Goal: Task Accomplishment & Management: Use online tool/utility

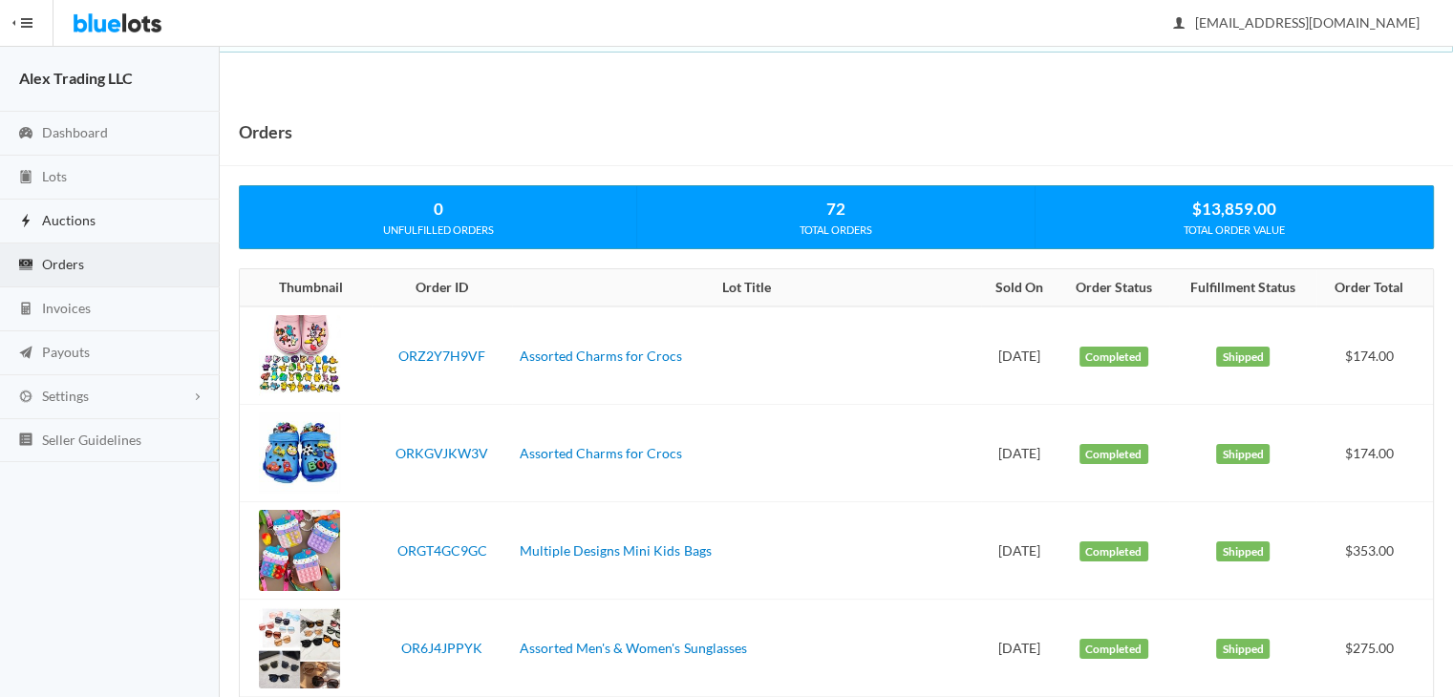
click at [141, 209] on link "Auctions" at bounding box center [110, 222] width 220 height 44
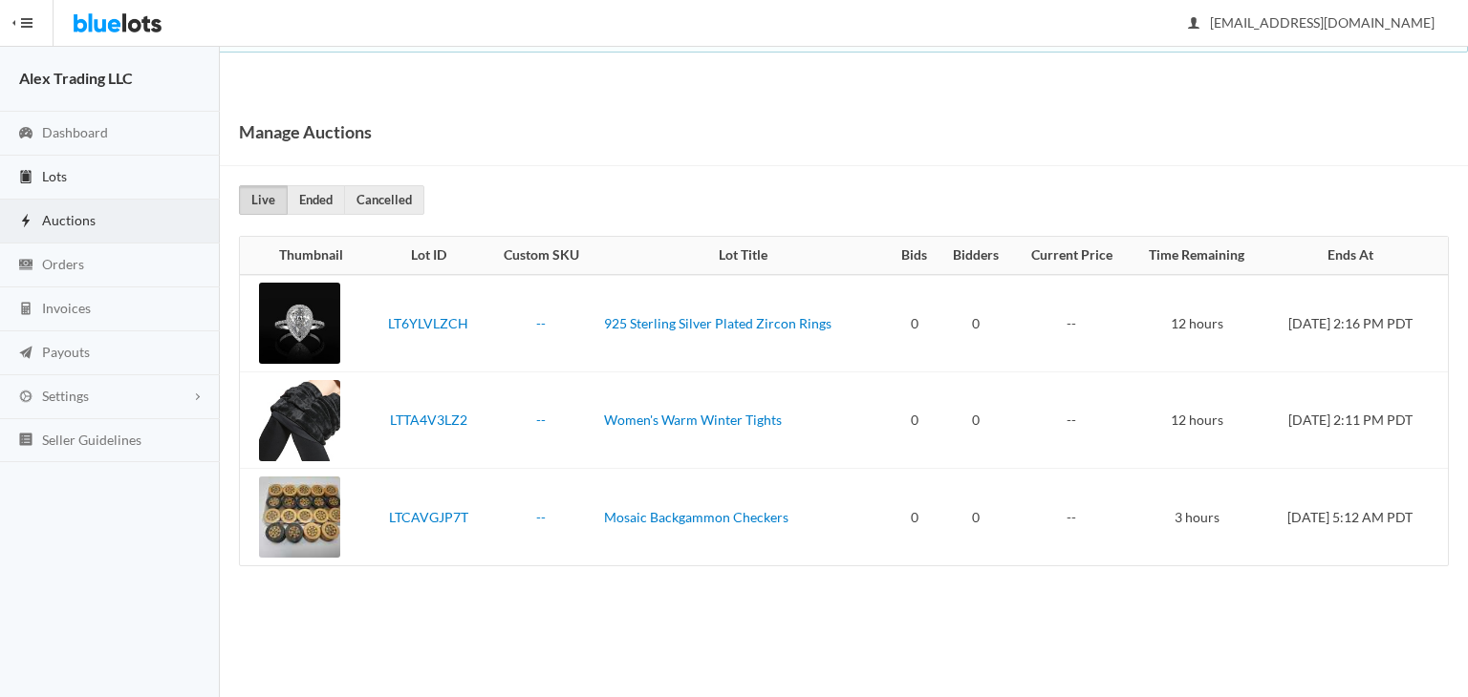
click at [132, 165] on link "Lots" at bounding box center [110, 178] width 220 height 44
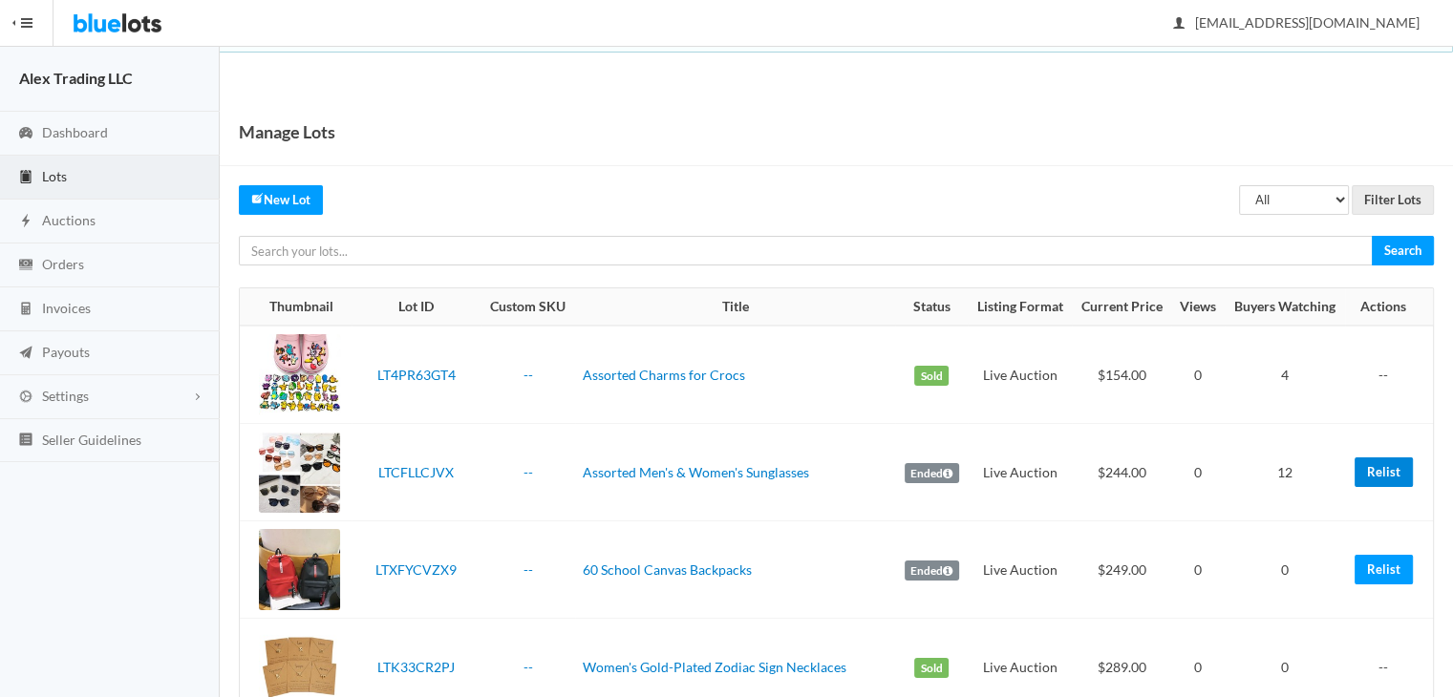
click at [1383, 469] on link "Relist" at bounding box center [1384, 473] width 58 height 30
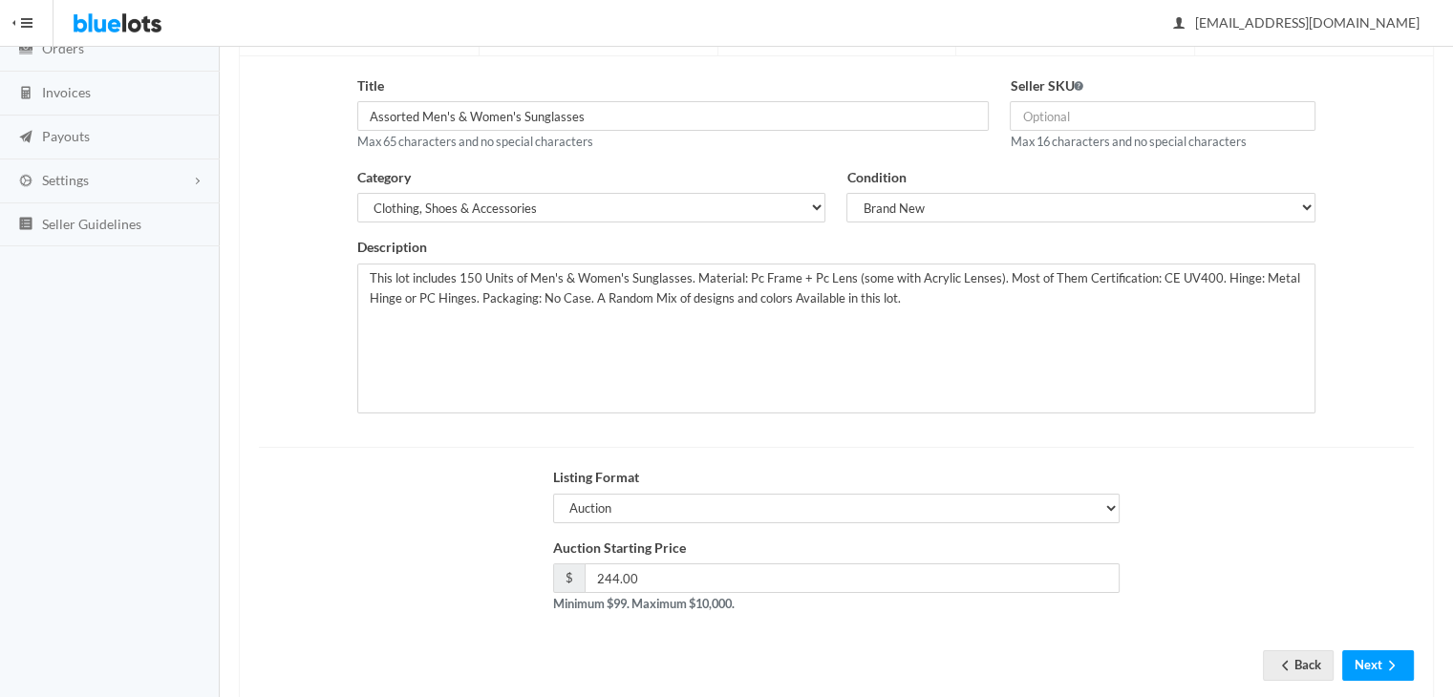
scroll to position [256, 0]
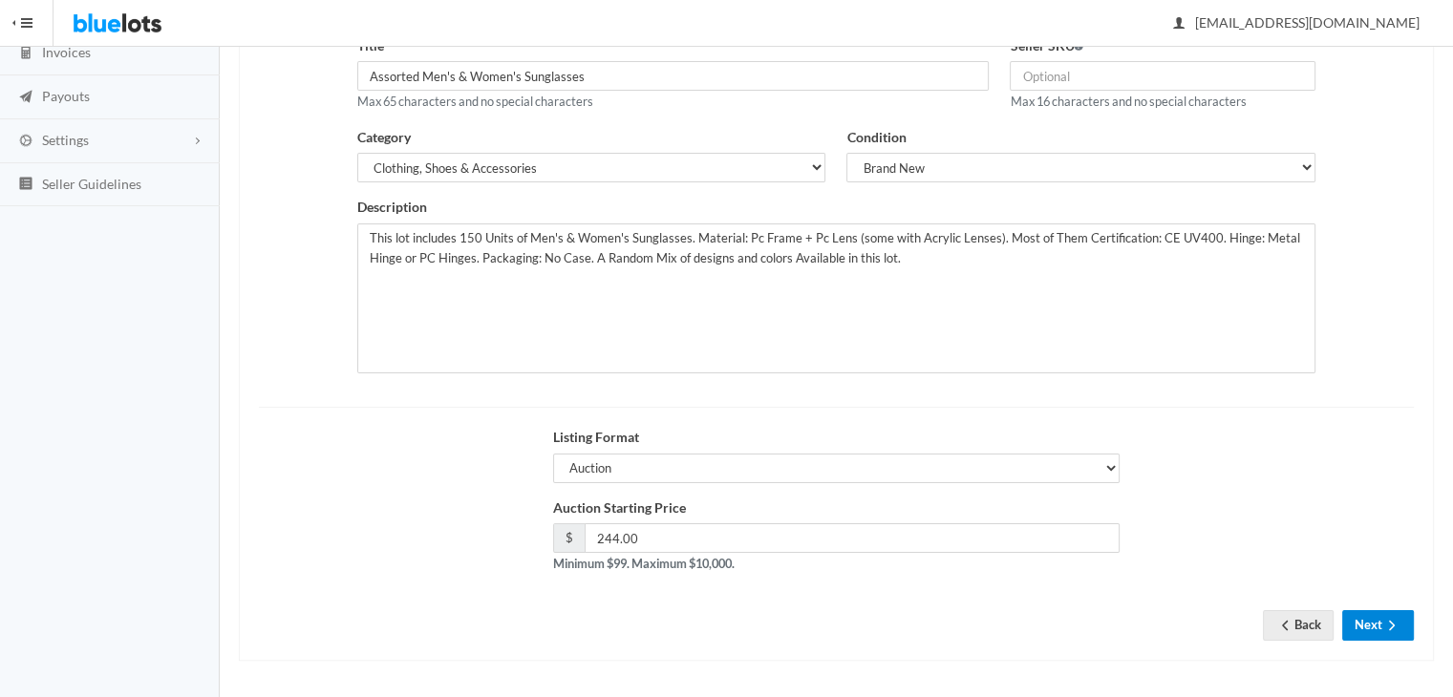
click at [1353, 616] on button "Next" at bounding box center [1378, 626] width 72 height 30
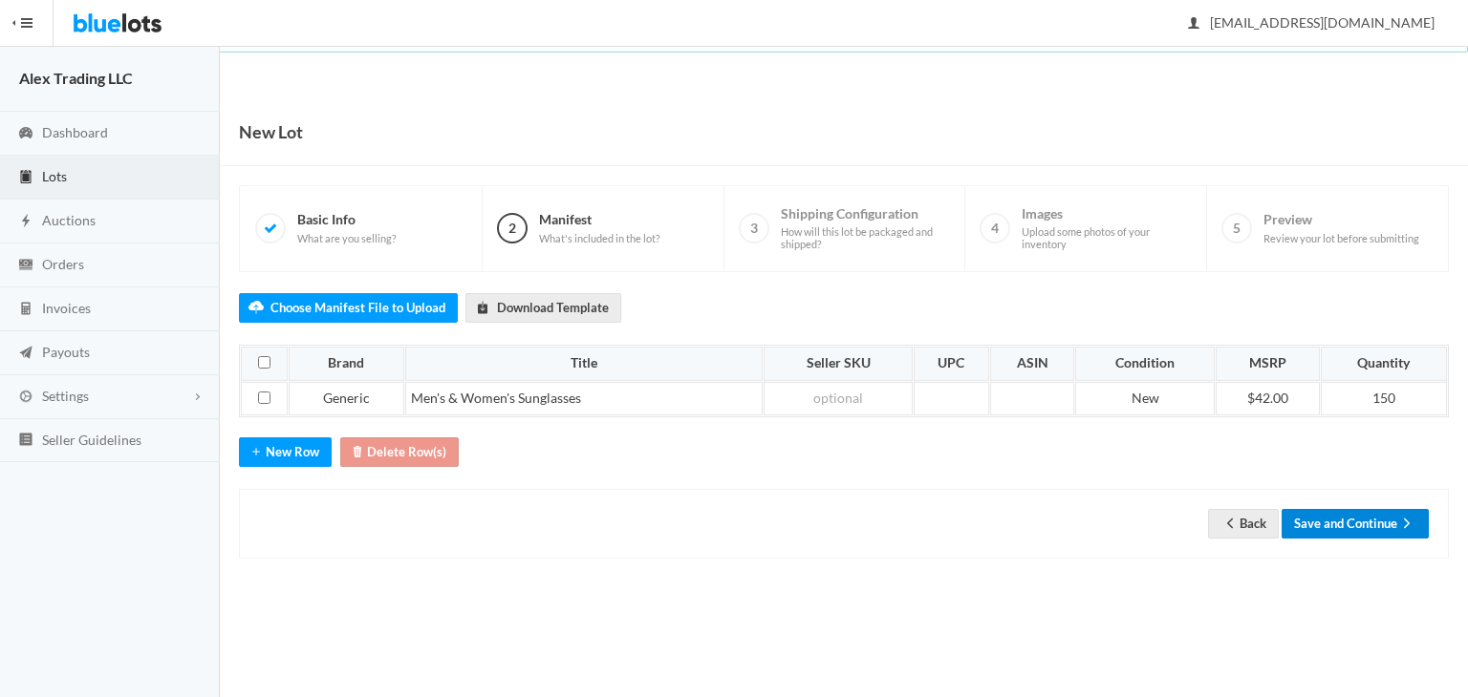
click at [1390, 509] on button "Save and Continue" at bounding box center [1354, 524] width 147 height 30
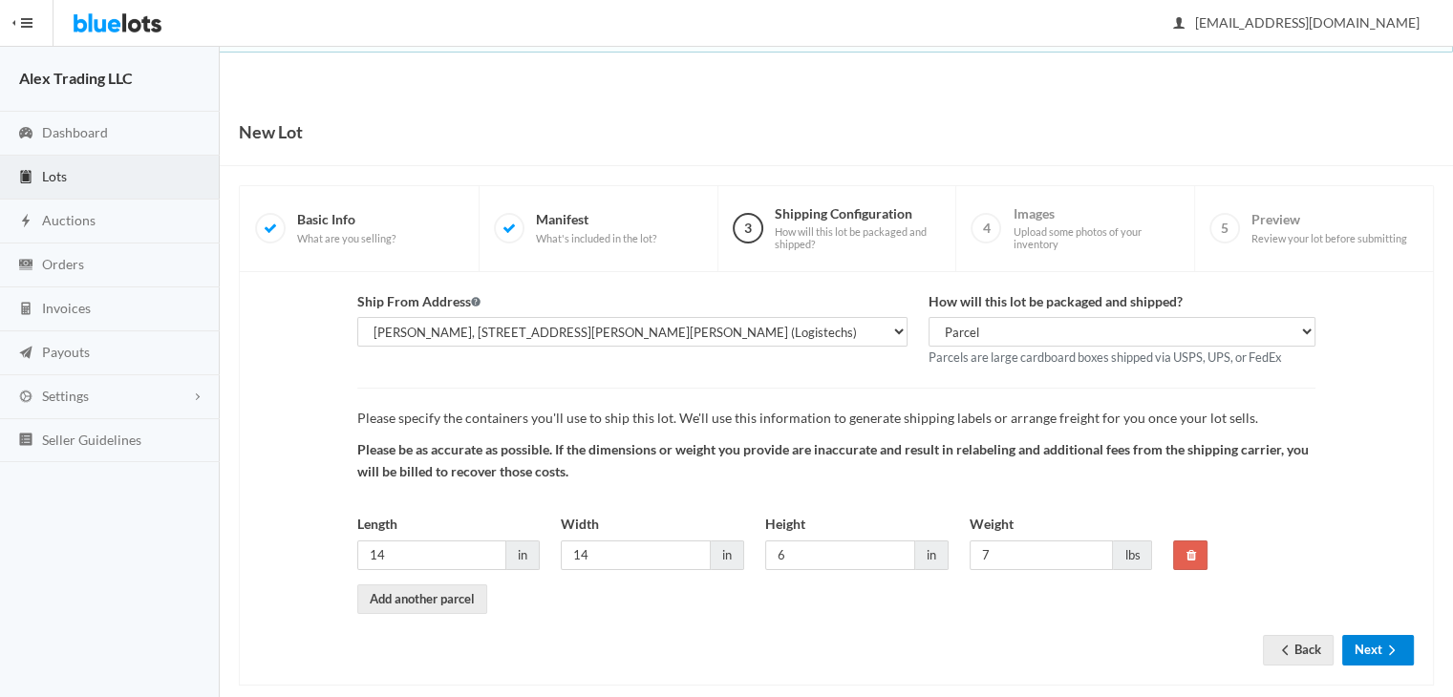
click at [1391, 639] on button "Next" at bounding box center [1378, 650] width 72 height 30
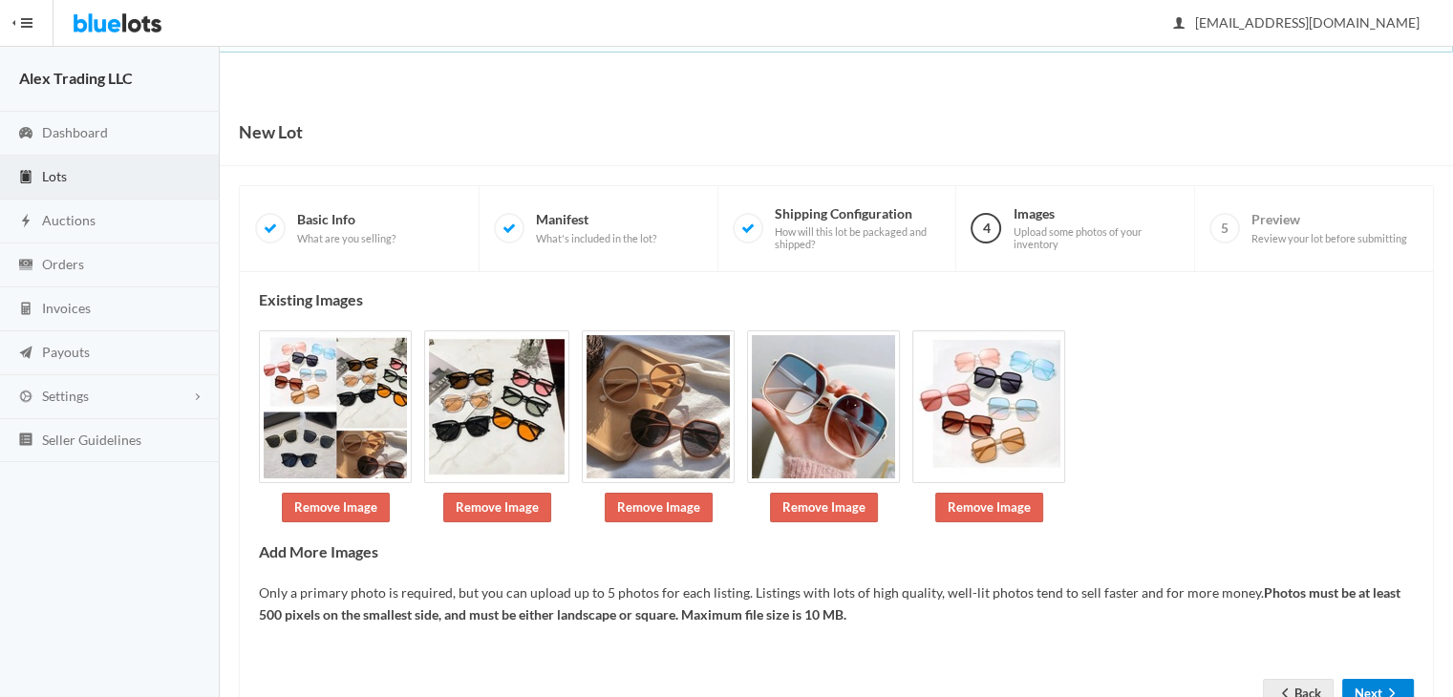
click at [1397, 679] on button "Next" at bounding box center [1378, 694] width 72 height 30
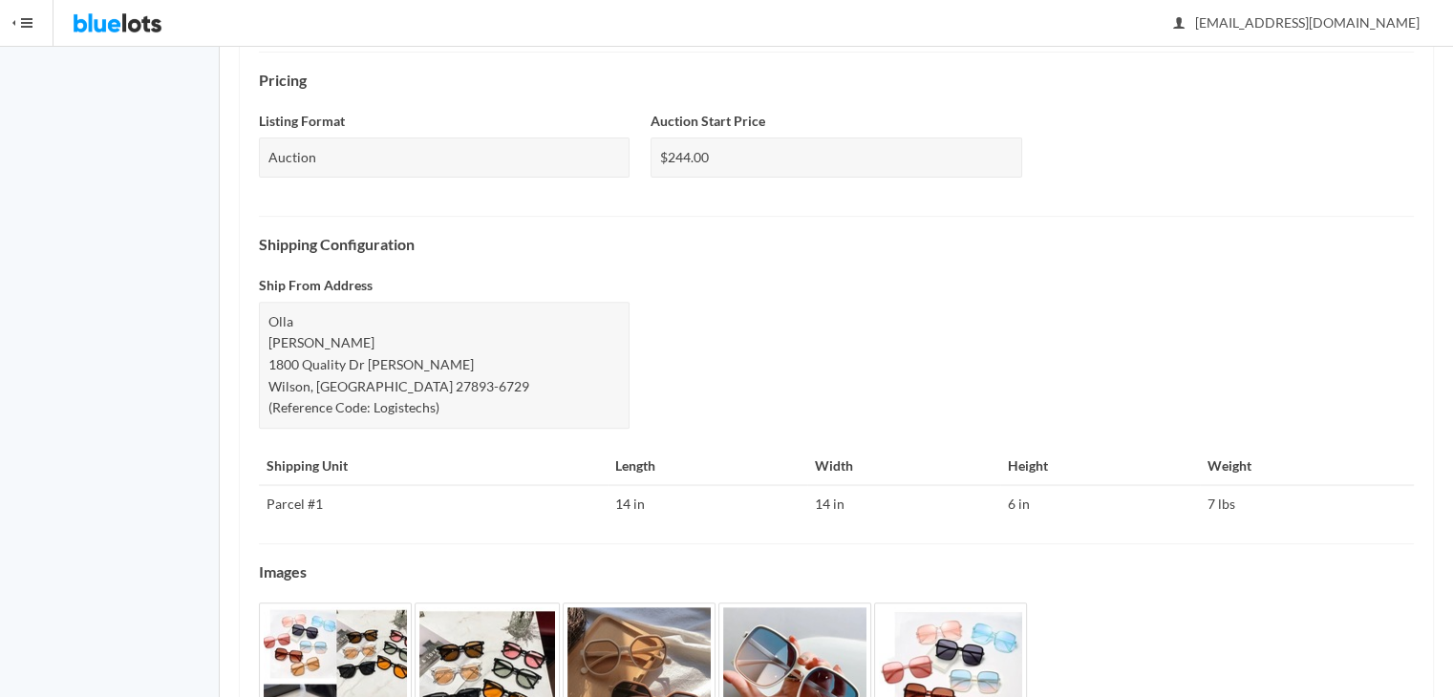
scroll to position [753, 0]
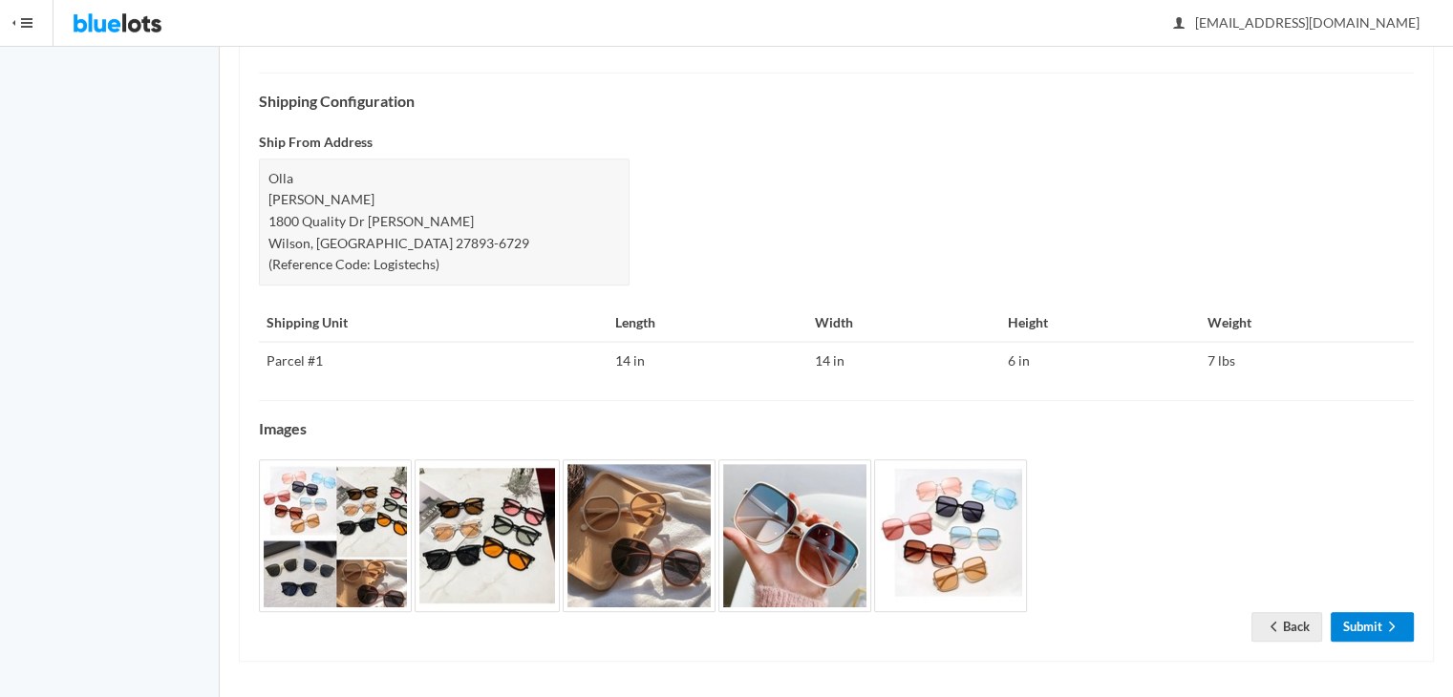
click at [1364, 628] on link "Submit" at bounding box center [1372, 627] width 83 height 30
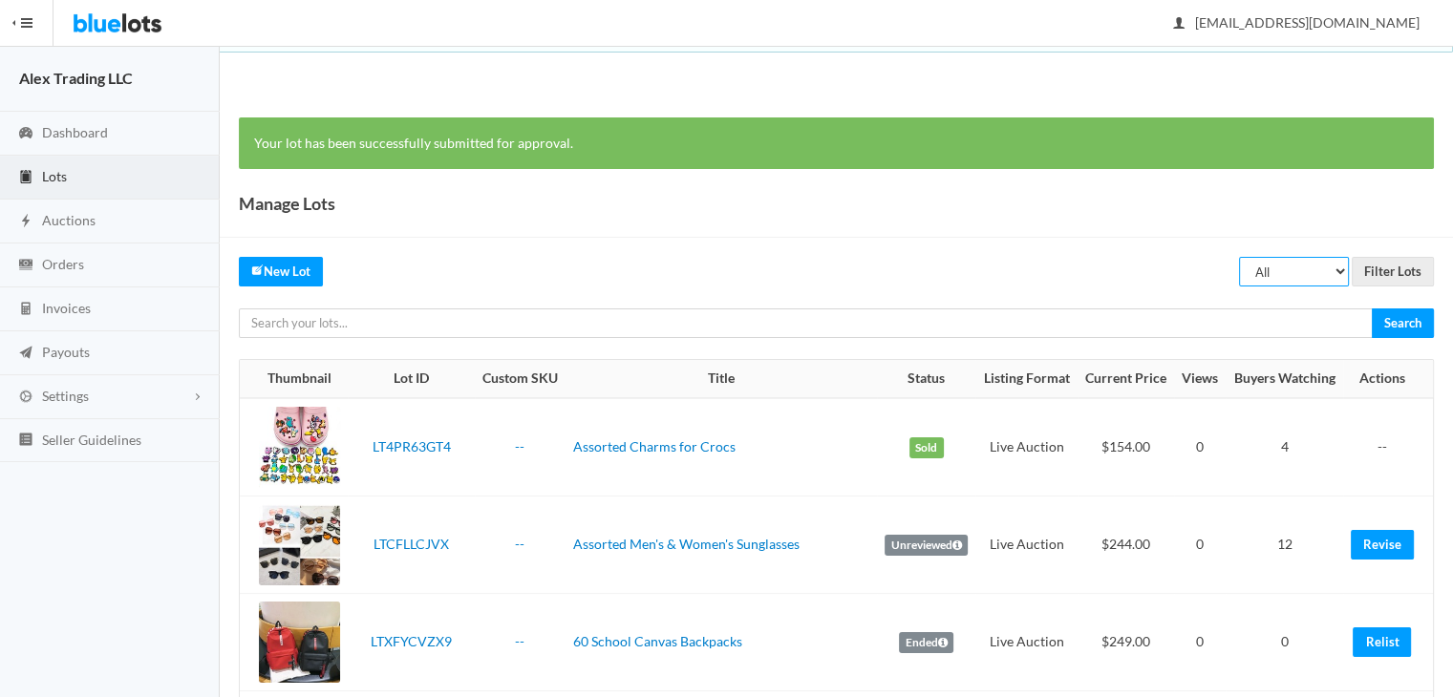
click at [1292, 270] on select "All Draft Unreviewed Rejected Scheduled Listed Sold Ended" at bounding box center [1294, 272] width 110 height 30
select select "ended"
click at [1240, 257] on select "All Draft Unreviewed Rejected Scheduled Listed Sold Ended" at bounding box center [1294, 272] width 110 height 30
click at [1385, 271] on input "Filter Lots" at bounding box center [1393, 272] width 82 height 30
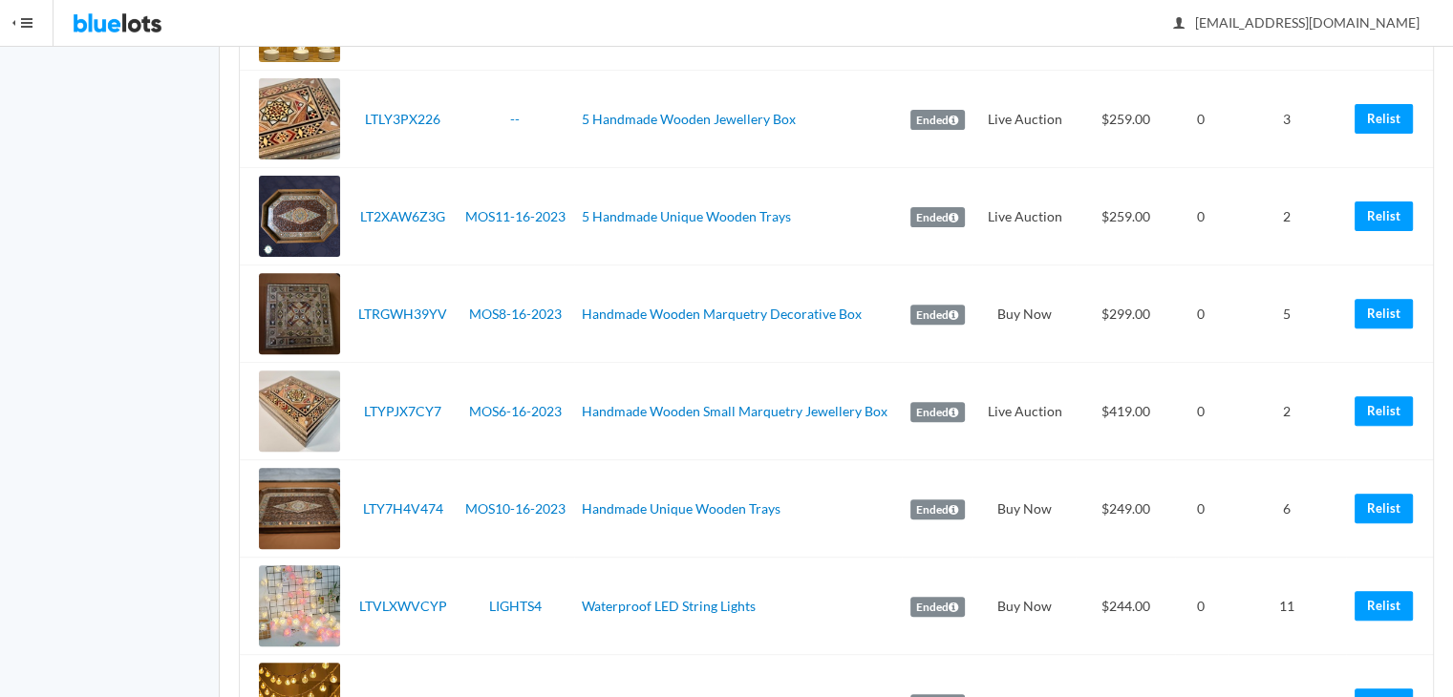
scroll to position [648, 0]
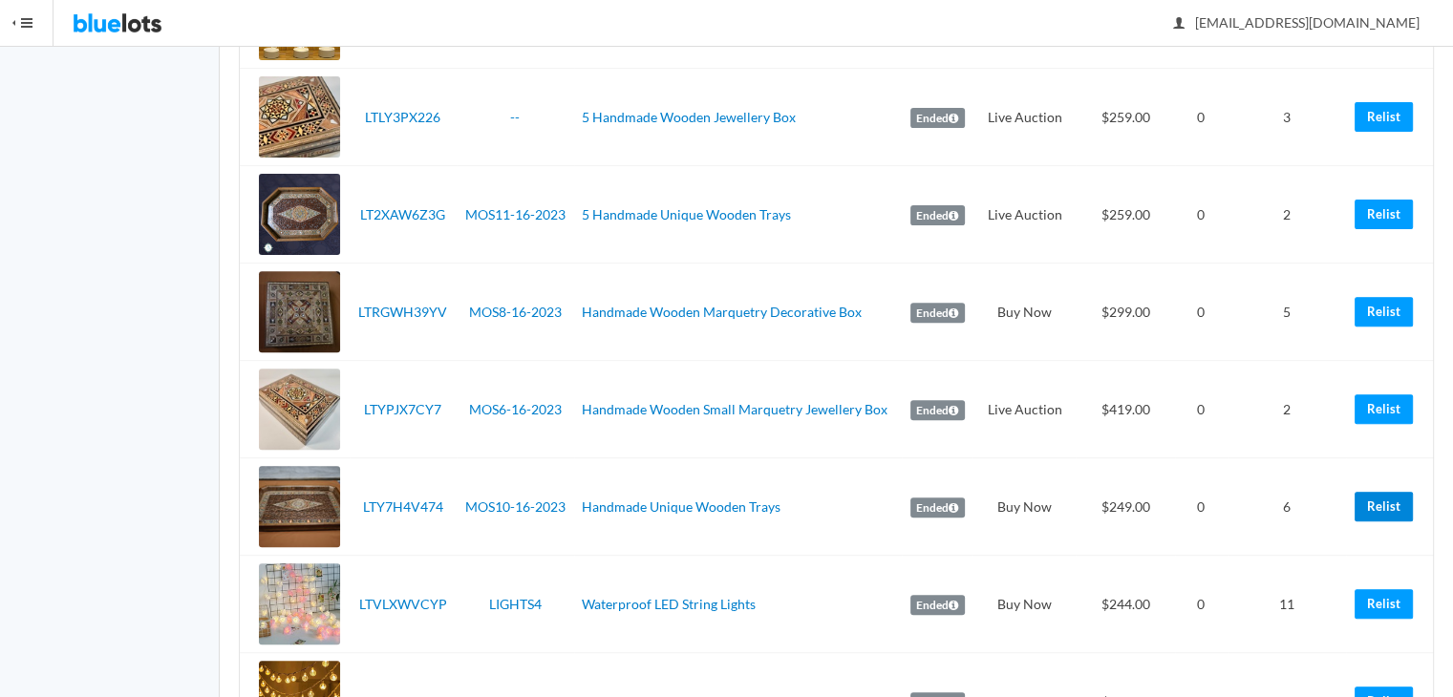
click at [1376, 500] on link "Relist" at bounding box center [1384, 507] width 58 height 30
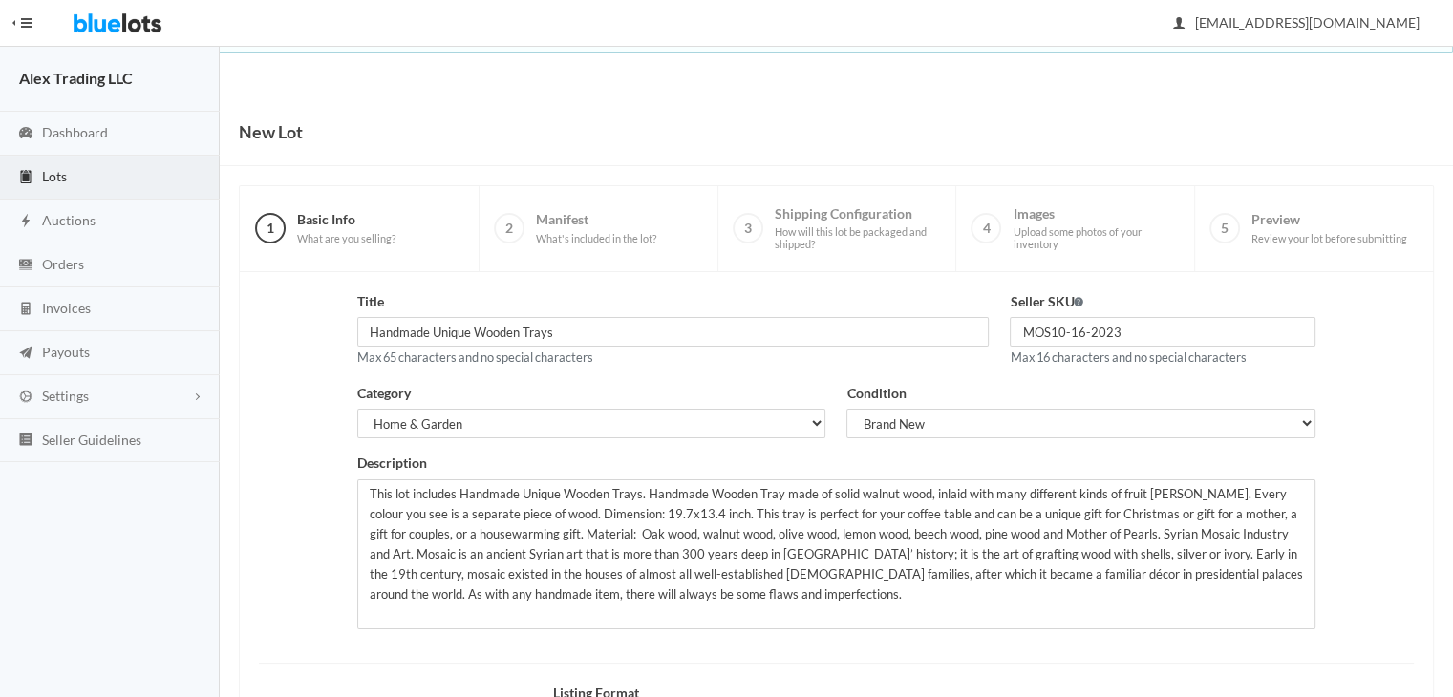
scroll to position [256, 0]
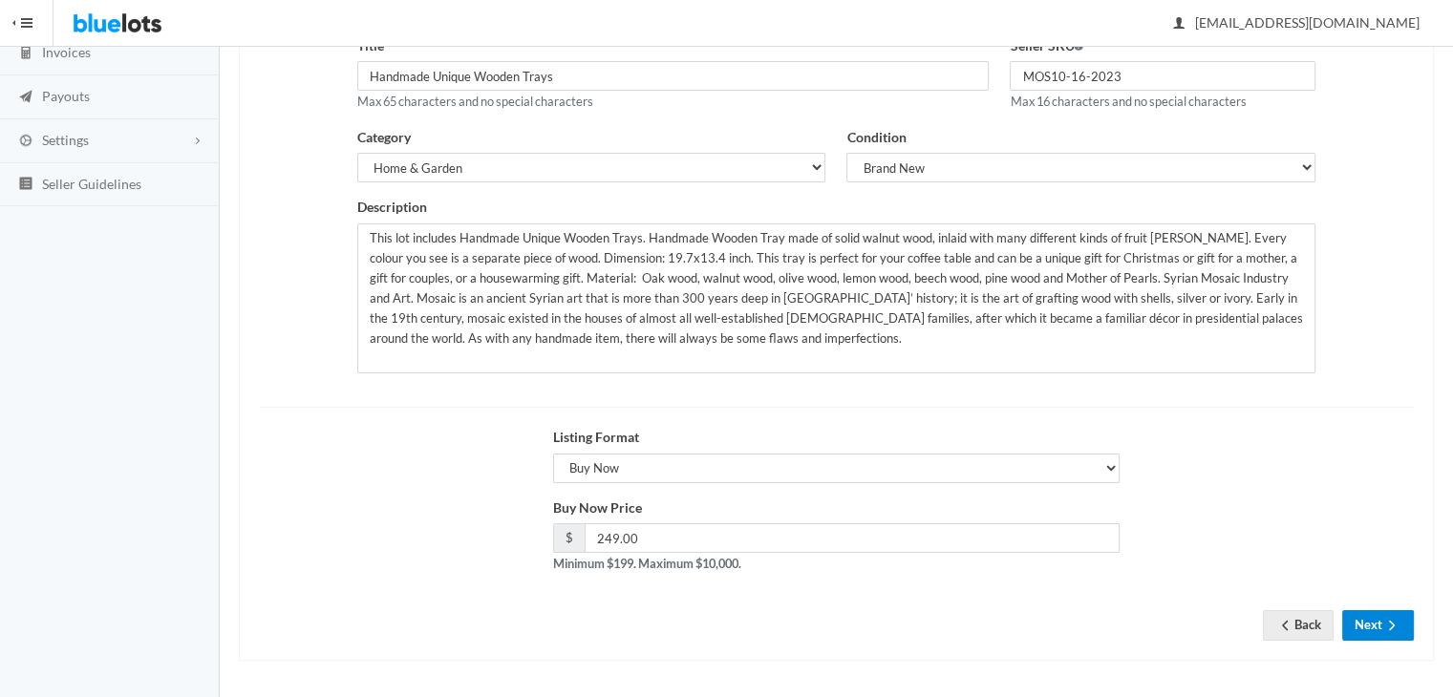
click at [1383, 618] on icon "arrow forward" at bounding box center [1391, 625] width 19 height 15
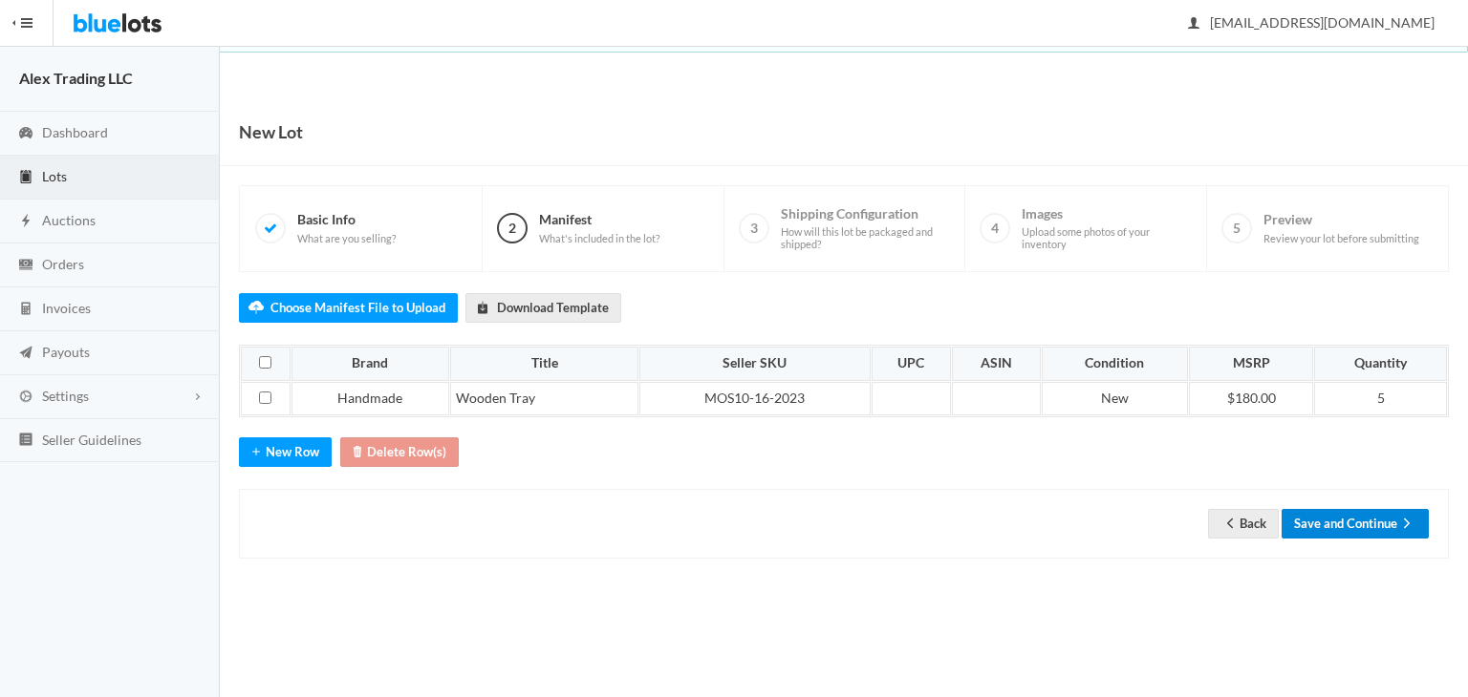
click at [1354, 521] on button "Save and Continue" at bounding box center [1354, 524] width 147 height 30
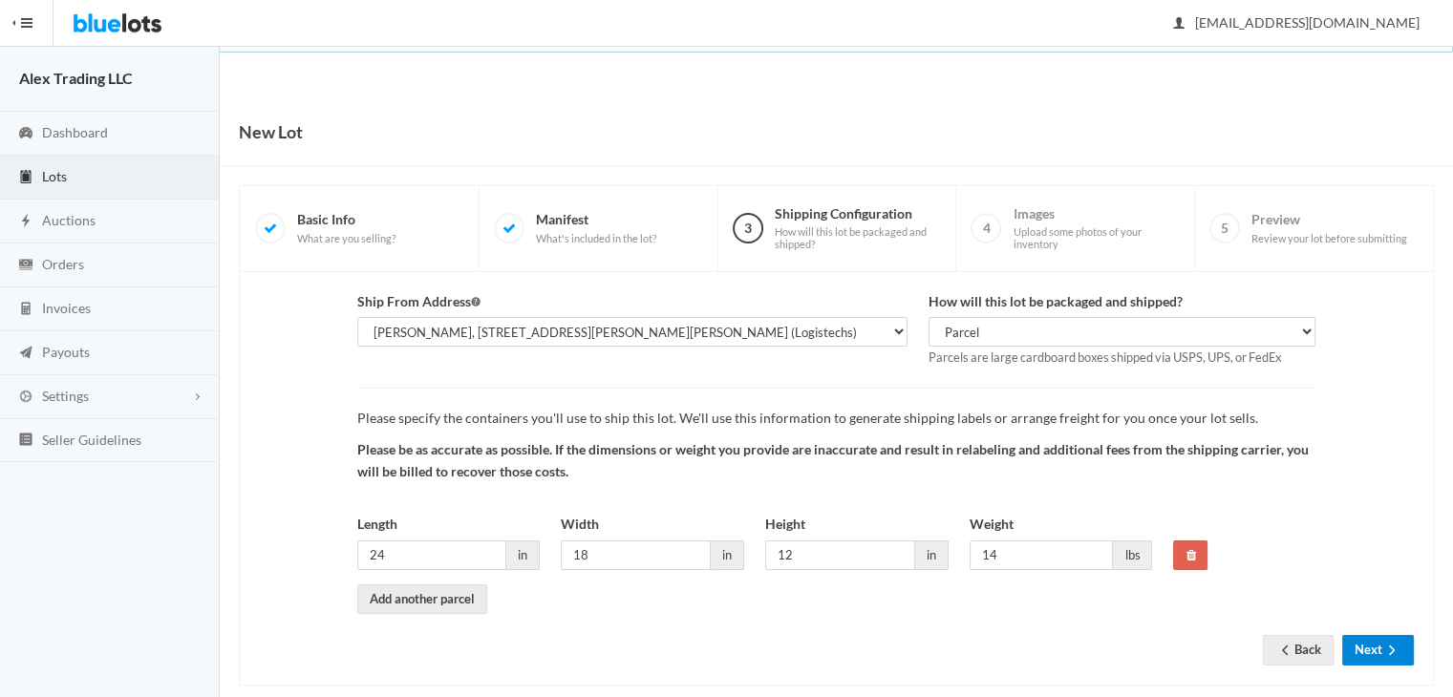
click at [1392, 643] on icon "arrow forward" at bounding box center [1391, 650] width 19 height 15
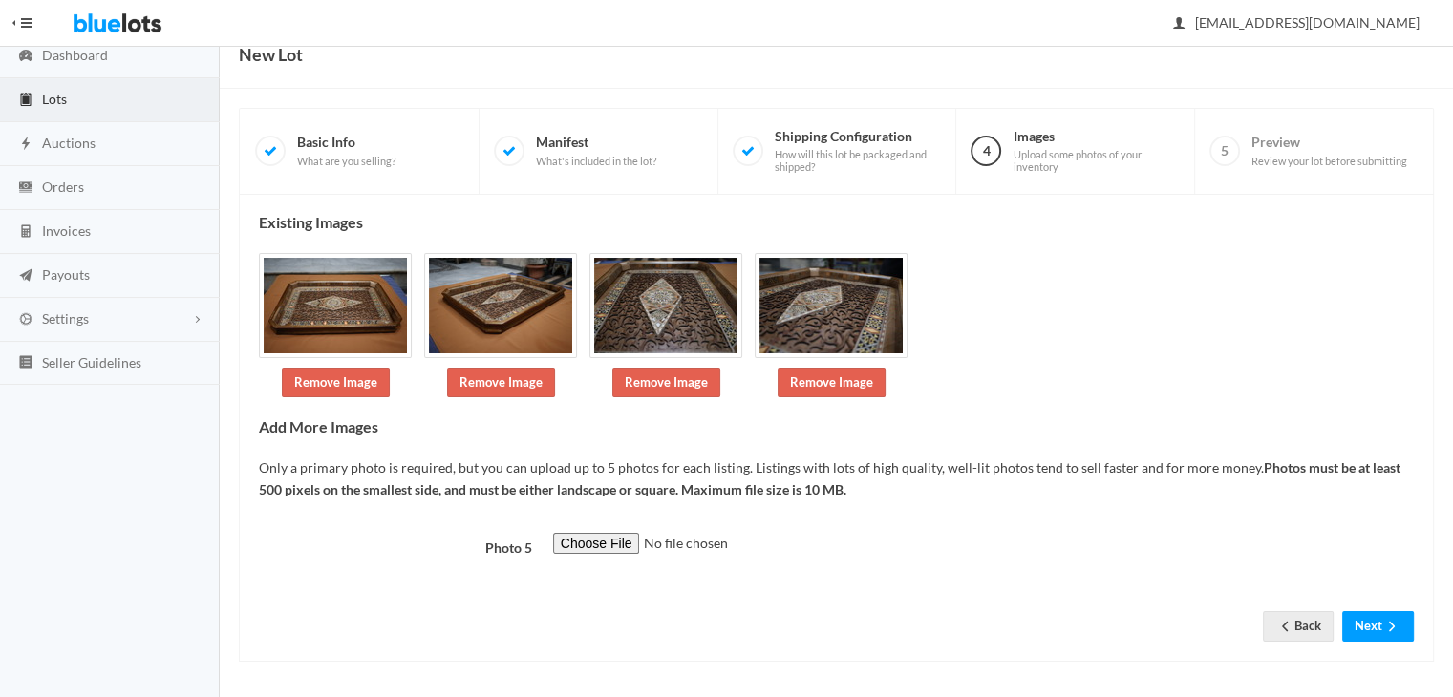
scroll to position [78, 0]
click at [1383, 611] on button "Next" at bounding box center [1378, 626] width 72 height 30
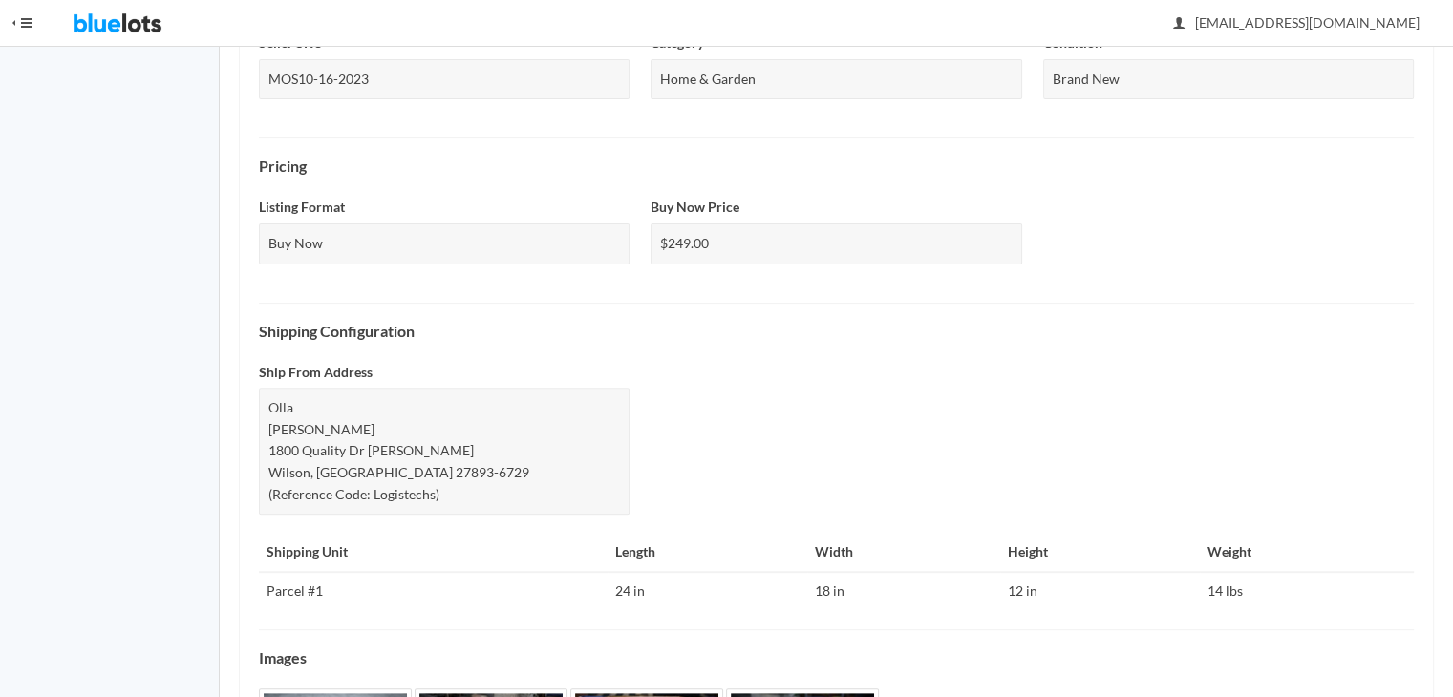
scroll to position [769, 0]
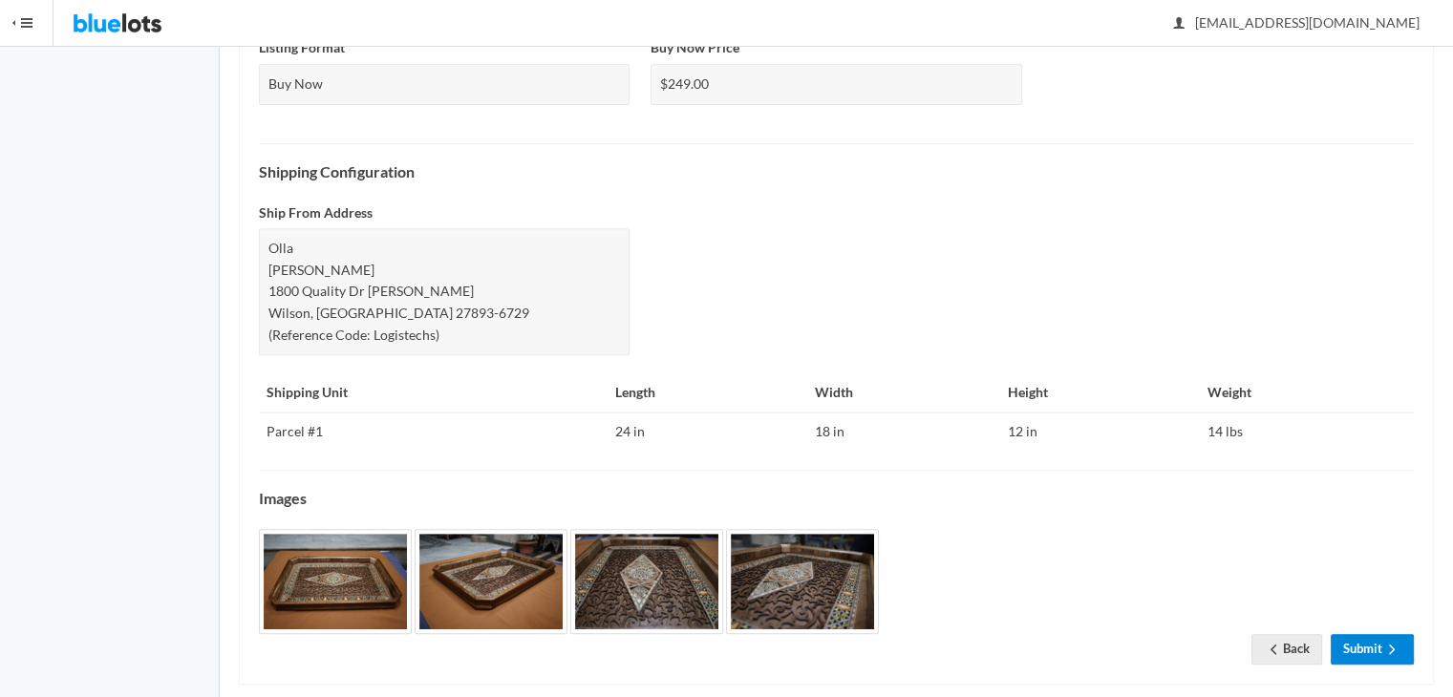
click at [1381, 634] on link "Submit" at bounding box center [1372, 649] width 83 height 30
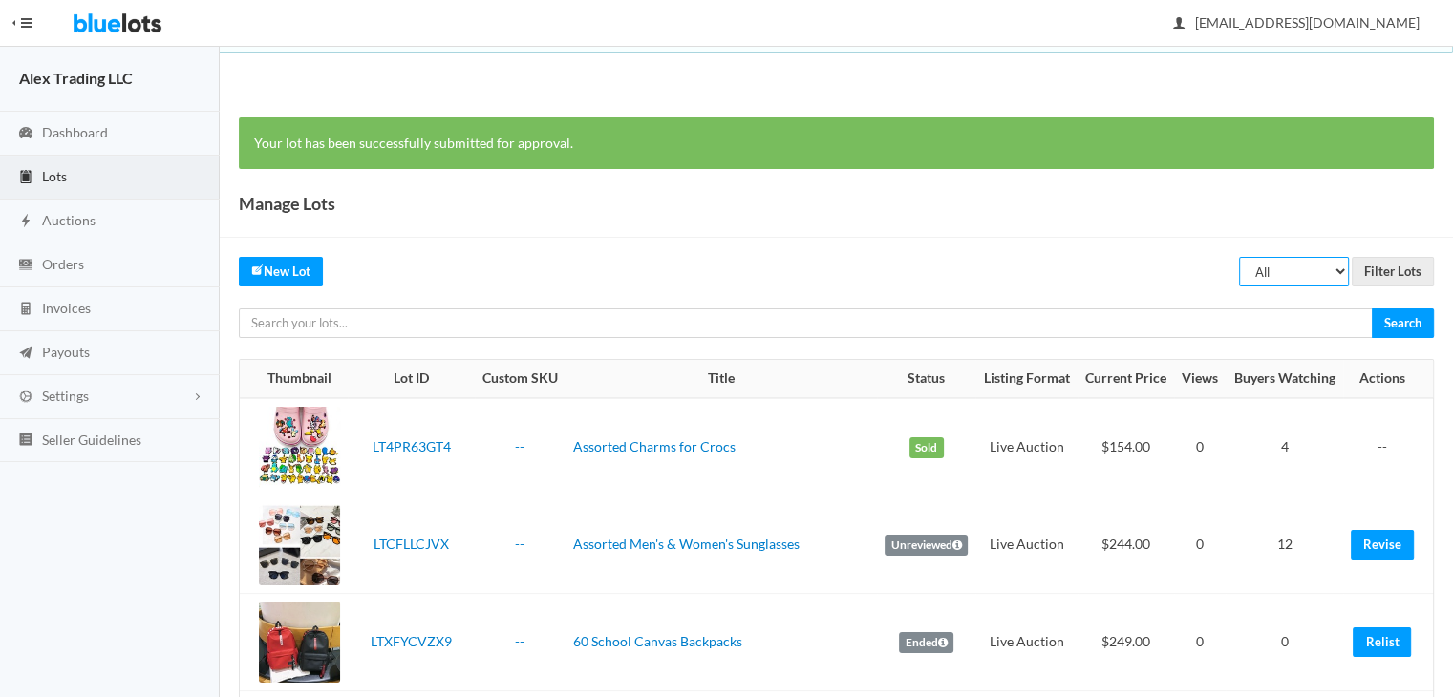
click at [1296, 266] on select "All Draft Unreviewed Rejected Scheduled Listed Sold Ended" at bounding box center [1294, 272] width 110 height 30
select select "ended"
click at [1240, 257] on select "All Draft Unreviewed Rejected Scheduled Listed Sold Ended" at bounding box center [1294, 272] width 110 height 30
click at [1386, 266] on input "Filter Lots" at bounding box center [1393, 272] width 82 height 30
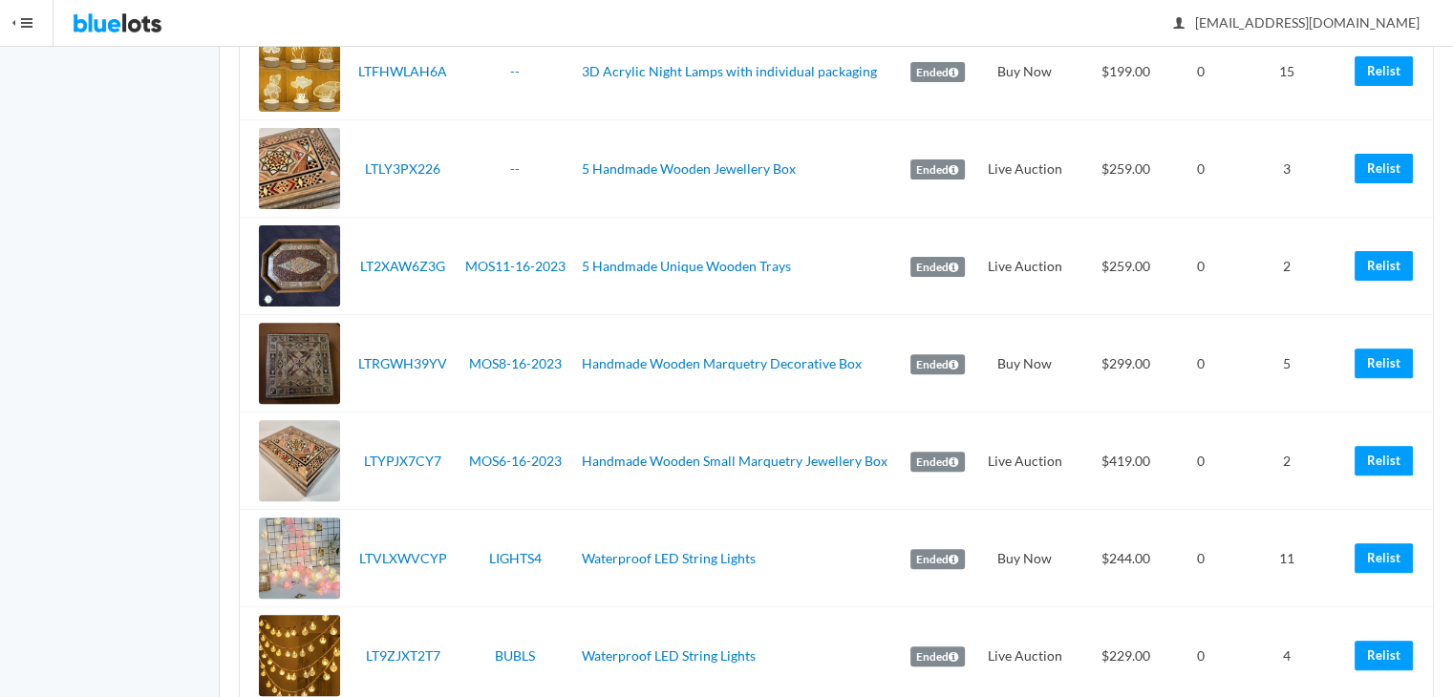
scroll to position [639, 0]
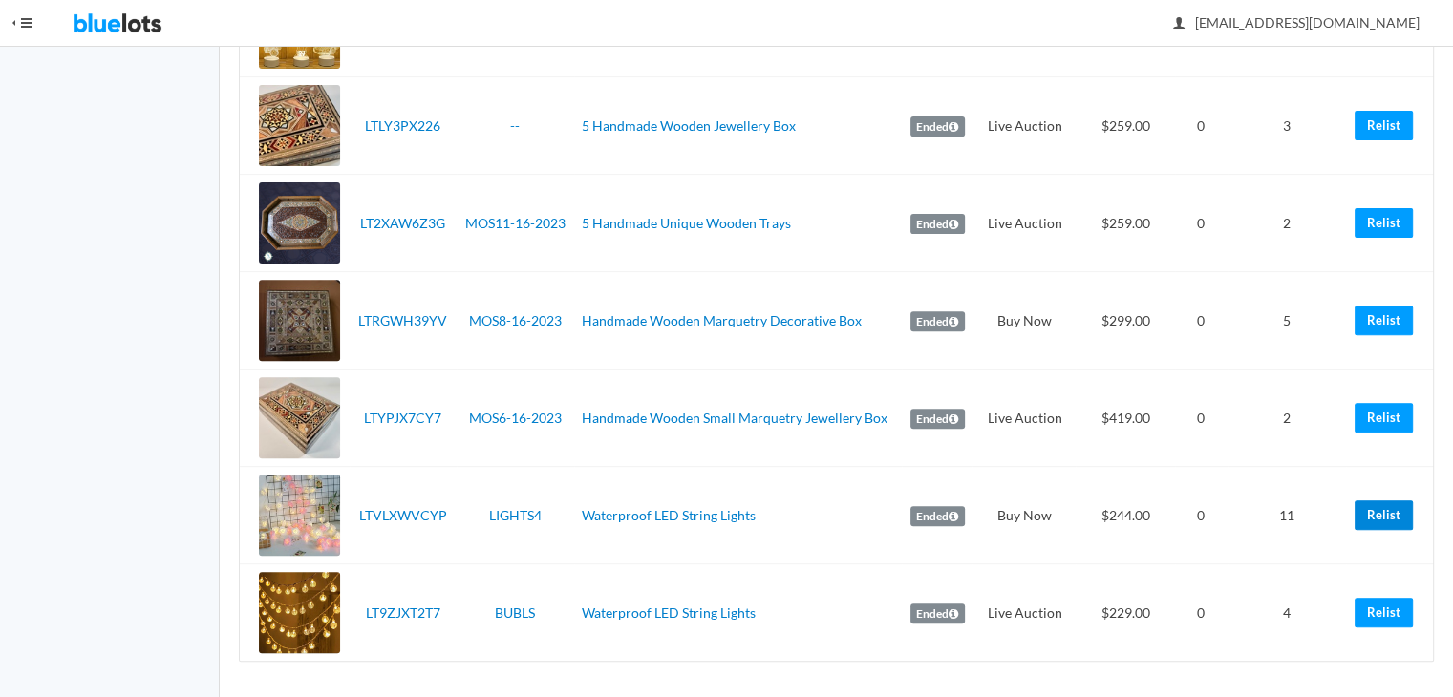
click at [1391, 507] on link "Relist" at bounding box center [1384, 516] width 58 height 30
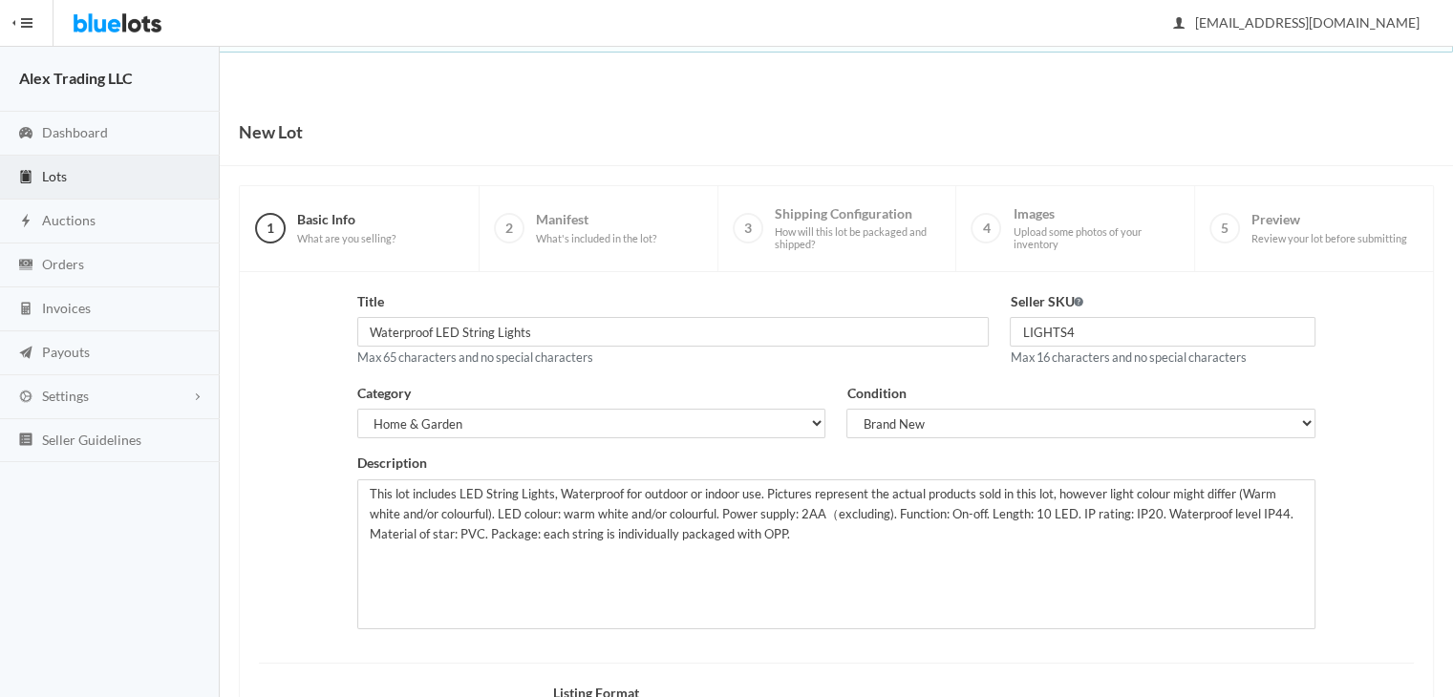
scroll to position [256, 0]
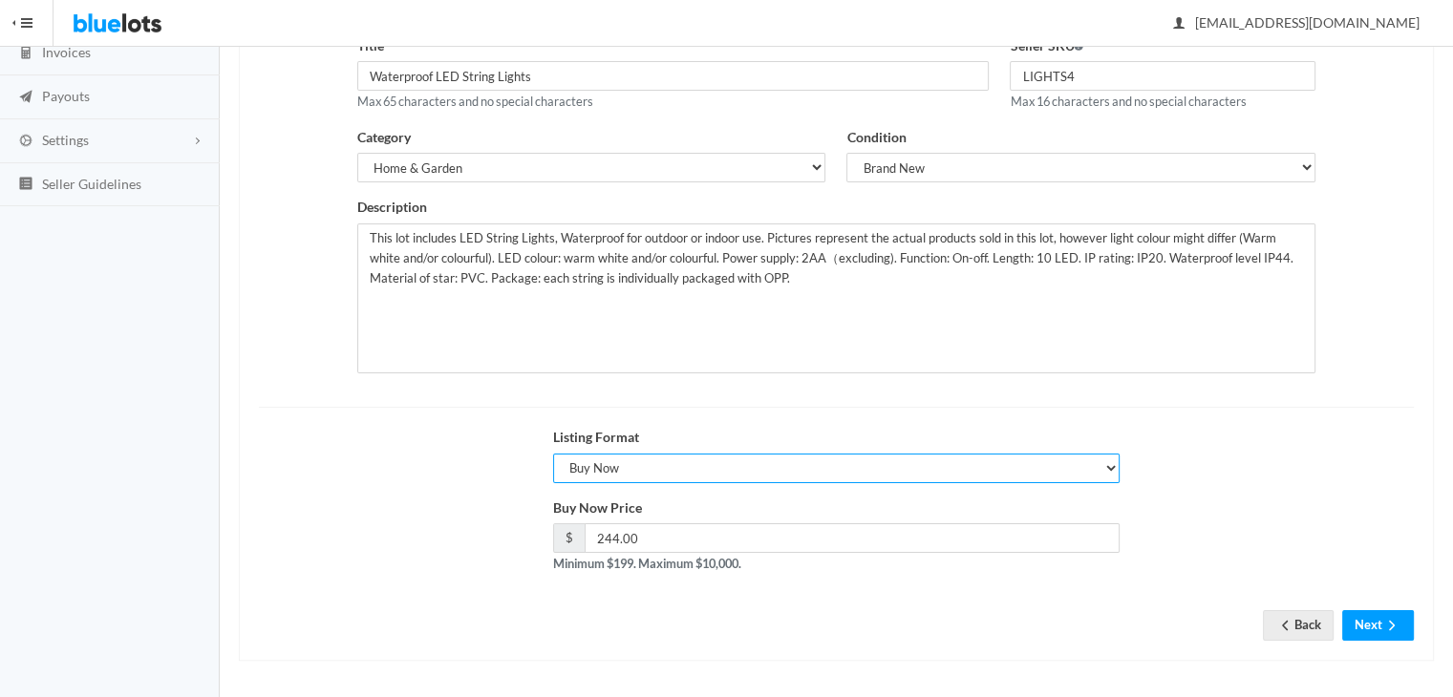
click at [650, 458] on select "Choose a listing format Auction Buy Now" at bounding box center [837, 469] width 568 height 30
select select "true"
click at [553, 454] on select "Choose a listing format Auction Buy Now" at bounding box center [837, 469] width 568 height 30
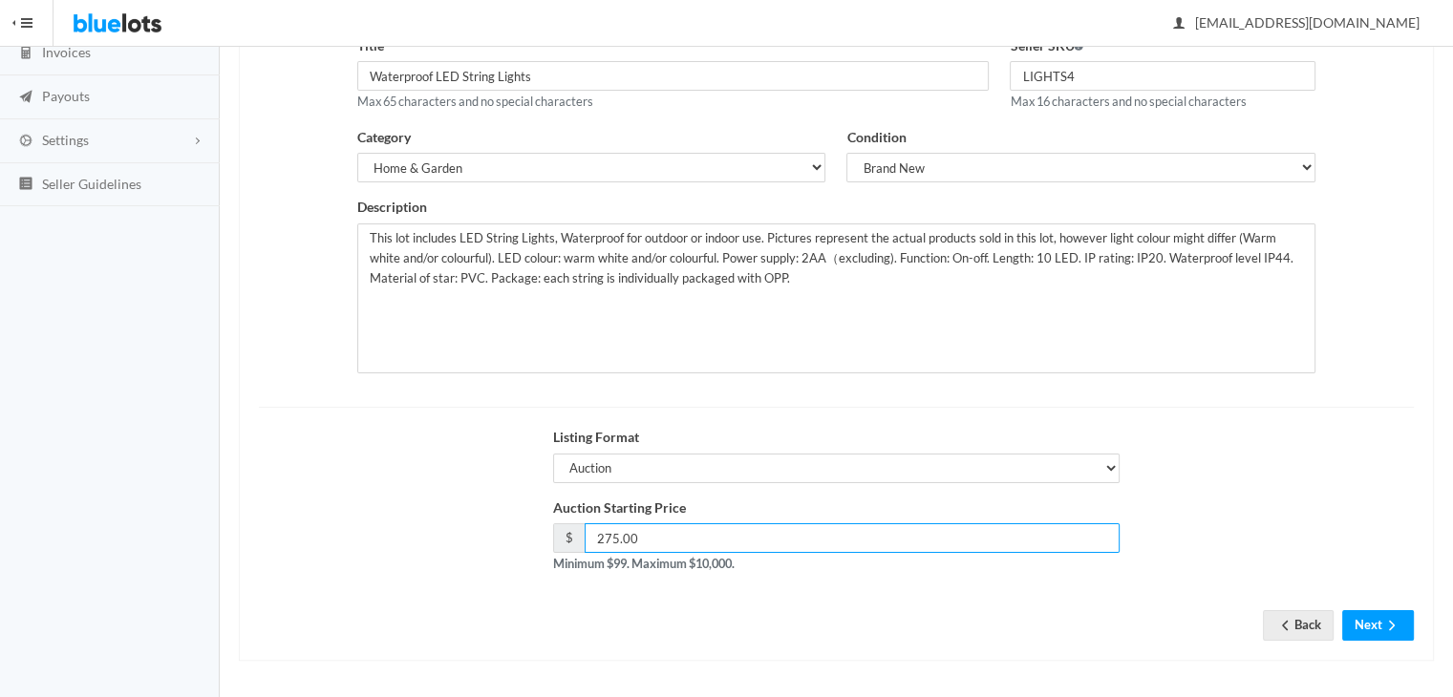
click at [611, 541] on input "275.00" at bounding box center [853, 539] width 536 height 30
type input "249.00"
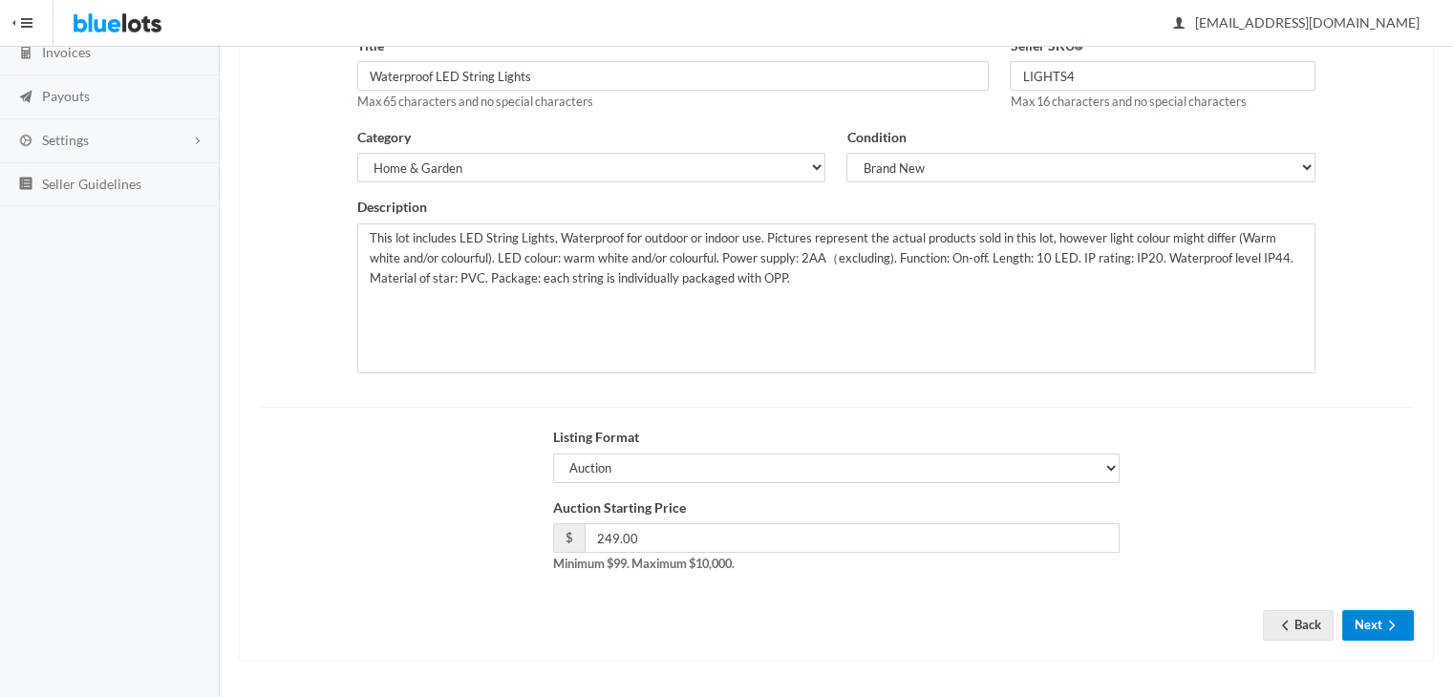
click at [1372, 620] on button "Next" at bounding box center [1378, 626] width 72 height 30
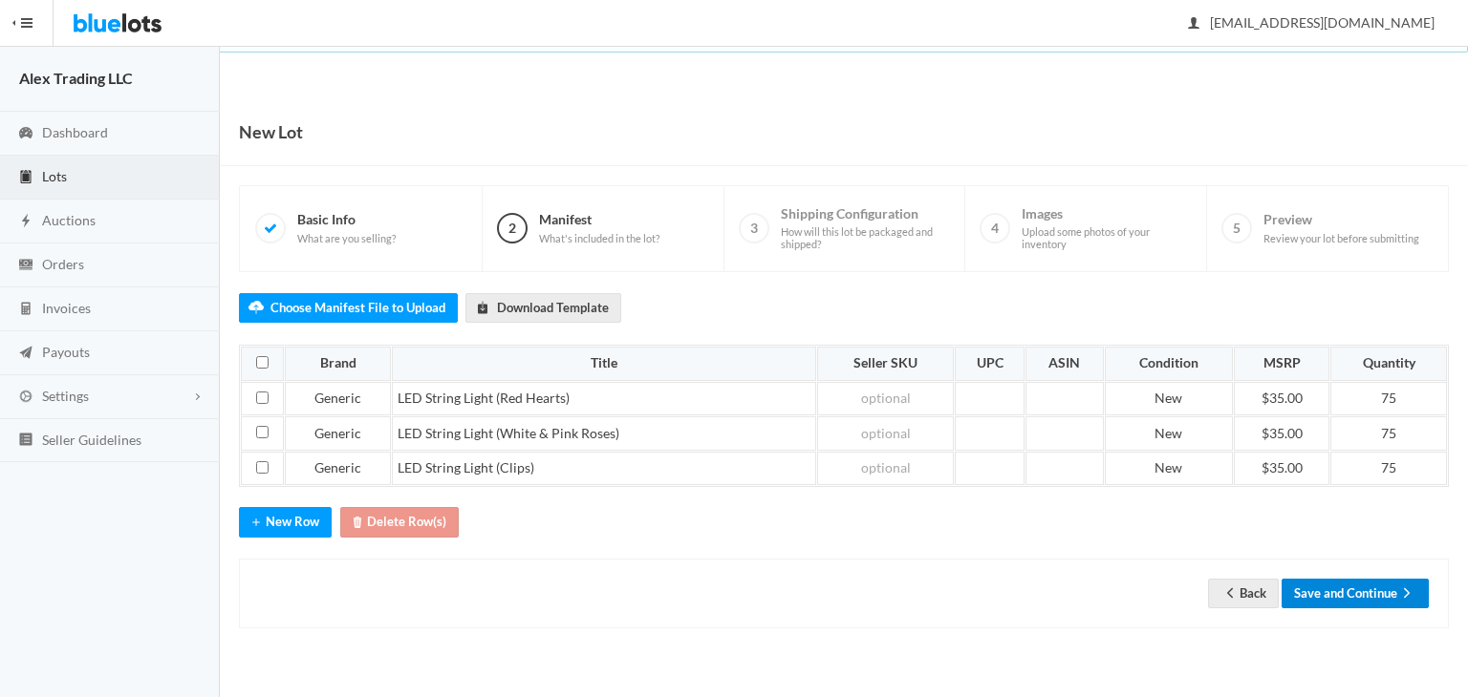
click at [1379, 579] on button "Save and Continue" at bounding box center [1354, 594] width 147 height 30
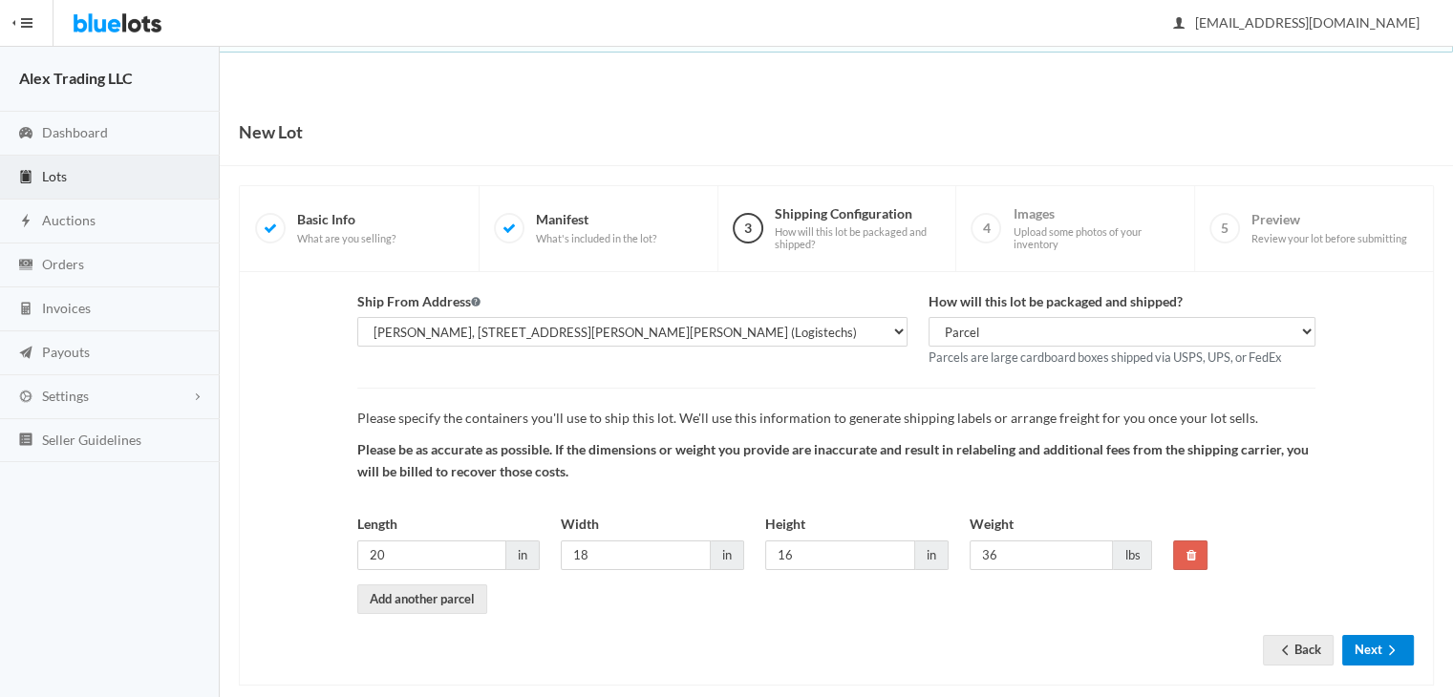
click at [1373, 645] on button "Next" at bounding box center [1378, 650] width 72 height 30
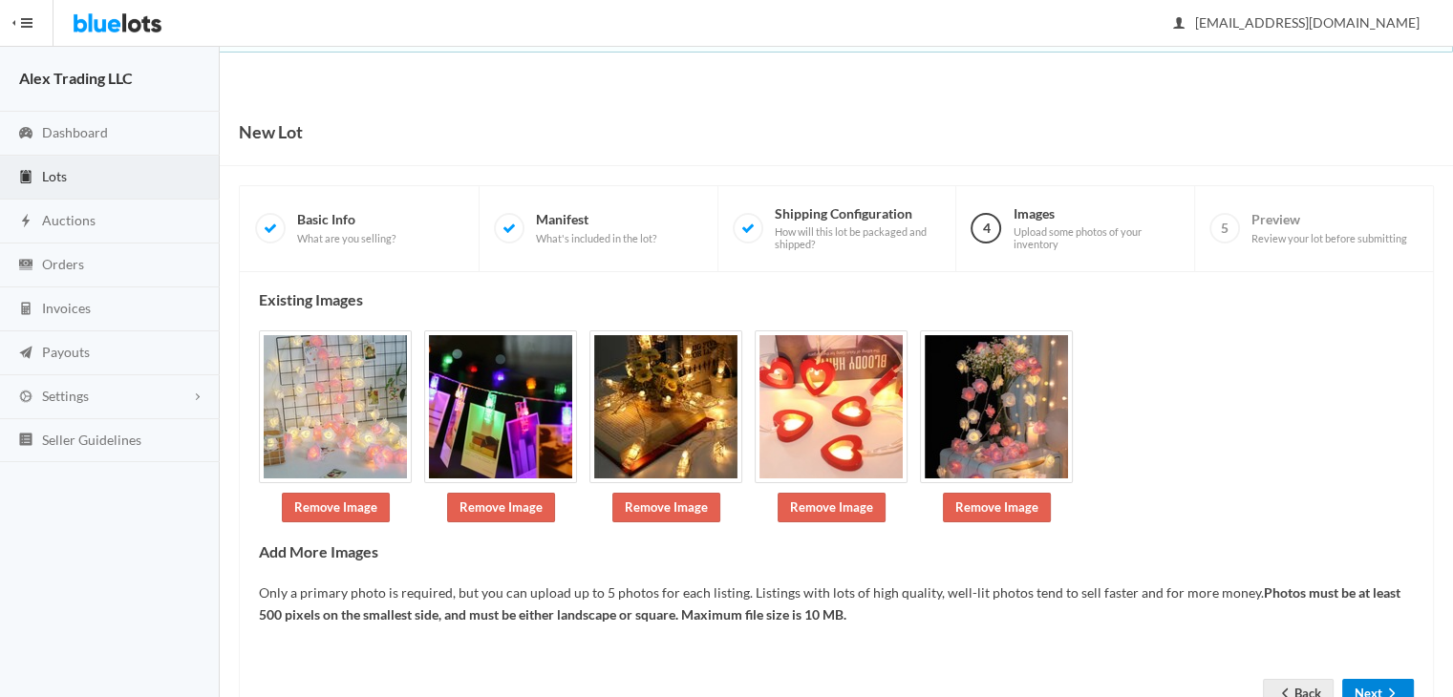
click at [1368, 684] on button "Next" at bounding box center [1378, 694] width 72 height 30
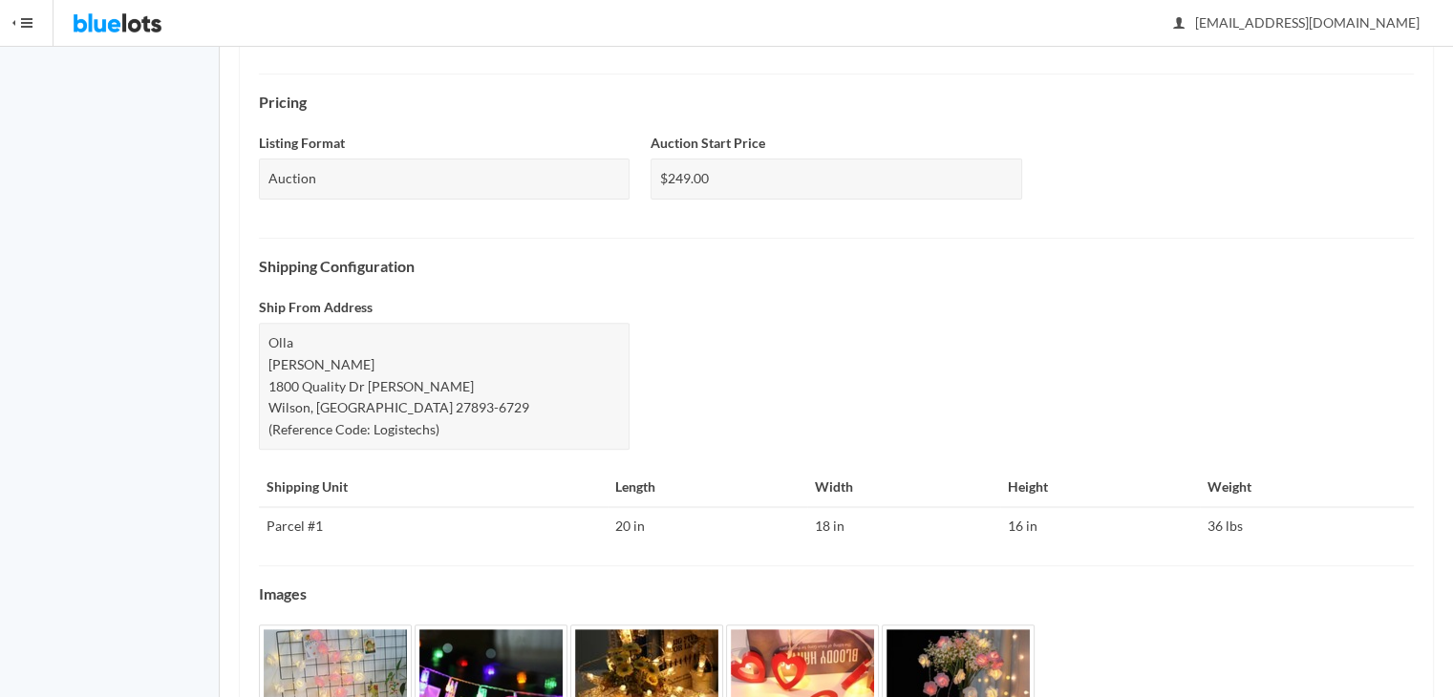
scroll to position [774, 0]
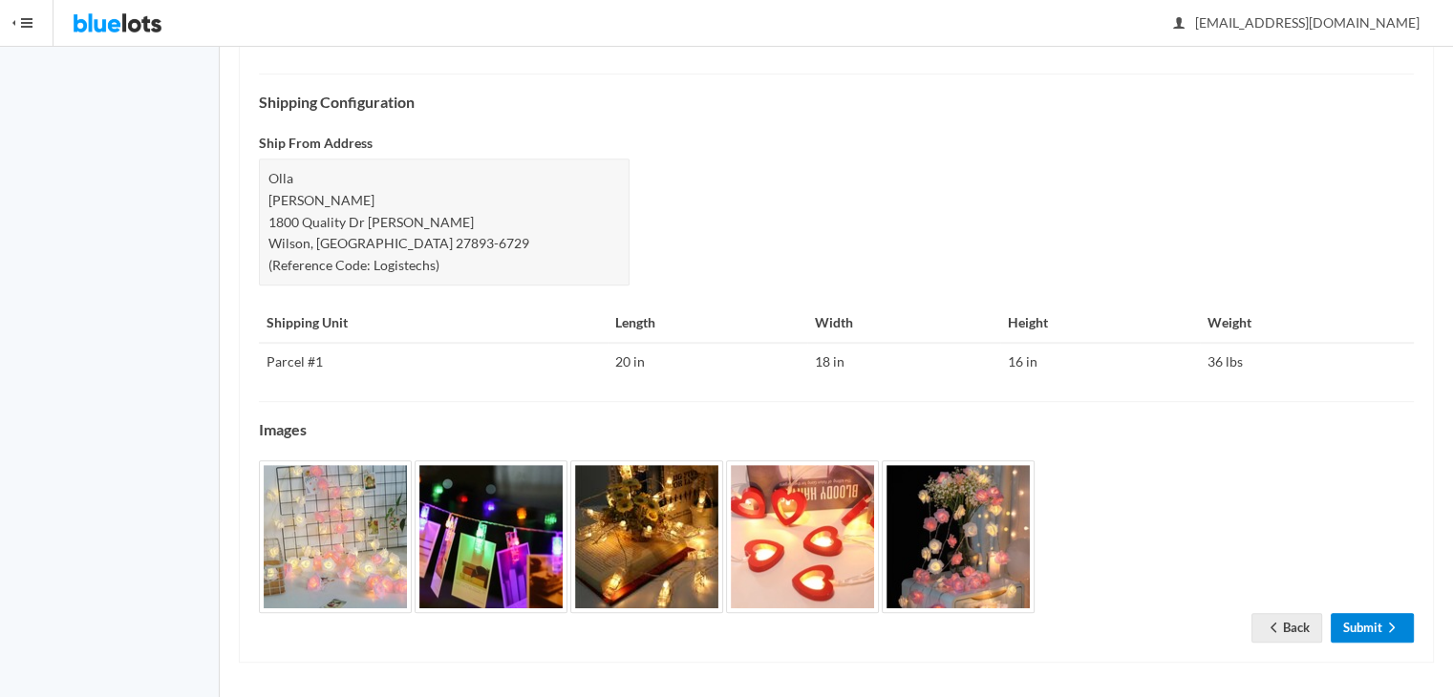
click at [1336, 615] on link "Submit" at bounding box center [1372, 628] width 83 height 30
